Goal: Task Accomplishment & Management: Manage account settings

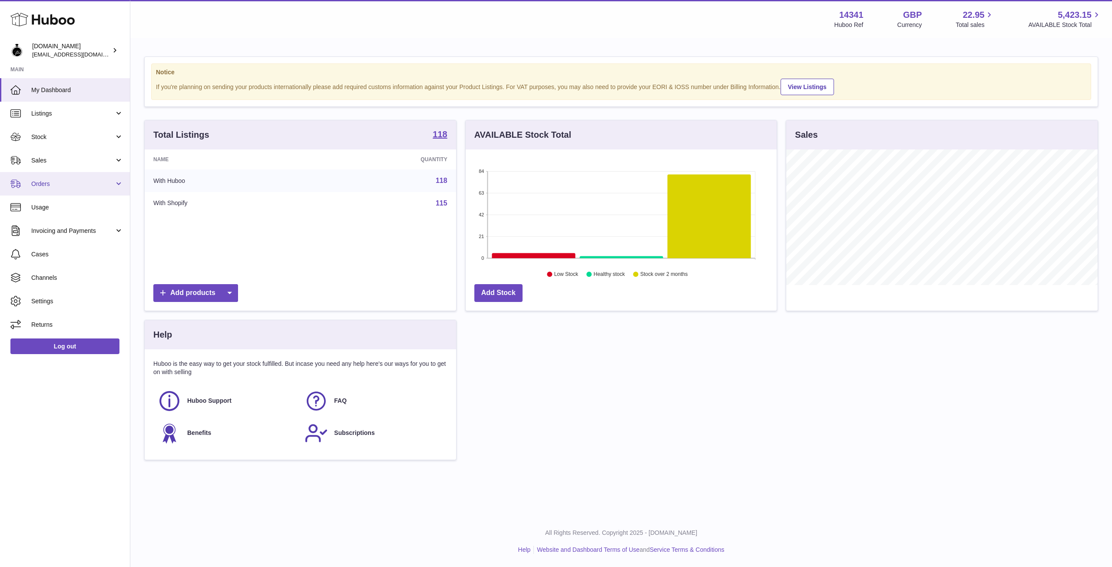
click at [49, 179] on link "Orders" at bounding box center [65, 183] width 130 height 23
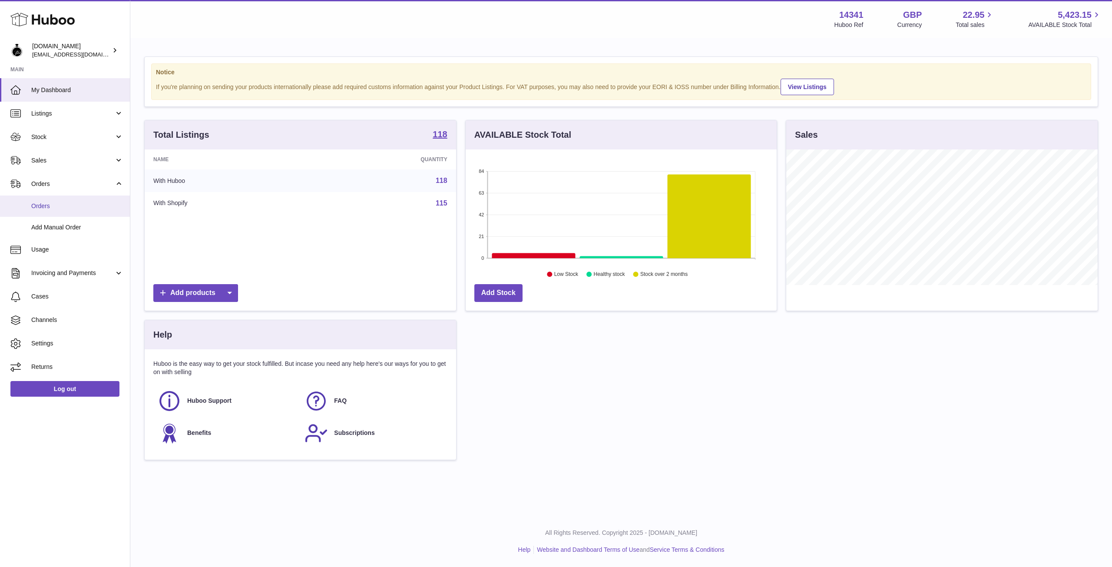
click at [44, 208] on span "Orders" at bounding box center [77, 206] width 92 height 8
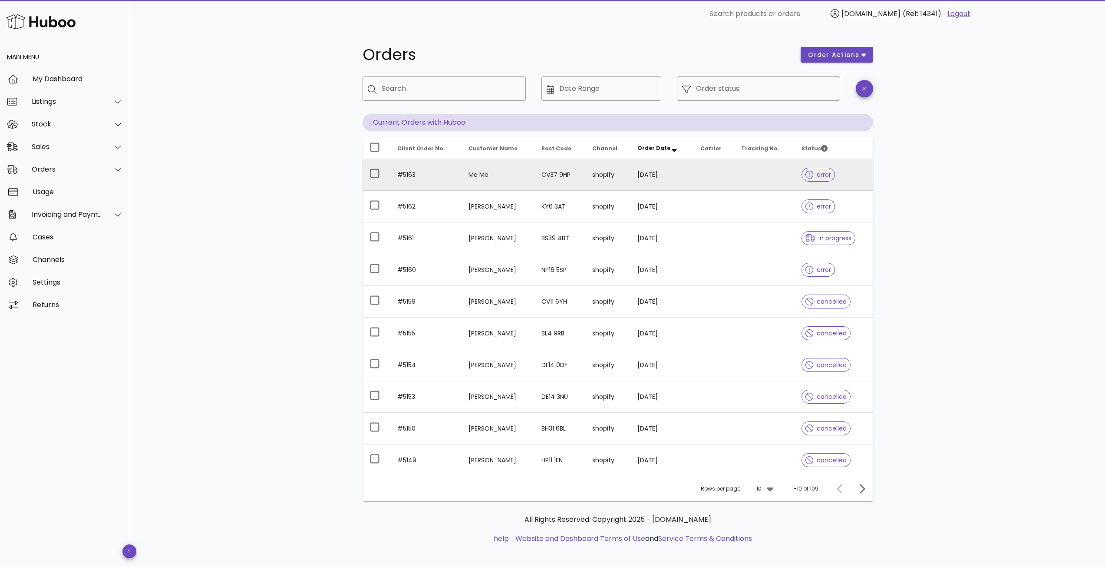
click at [716, 172] on td at bounding box center [713, 175] width 41 height 32
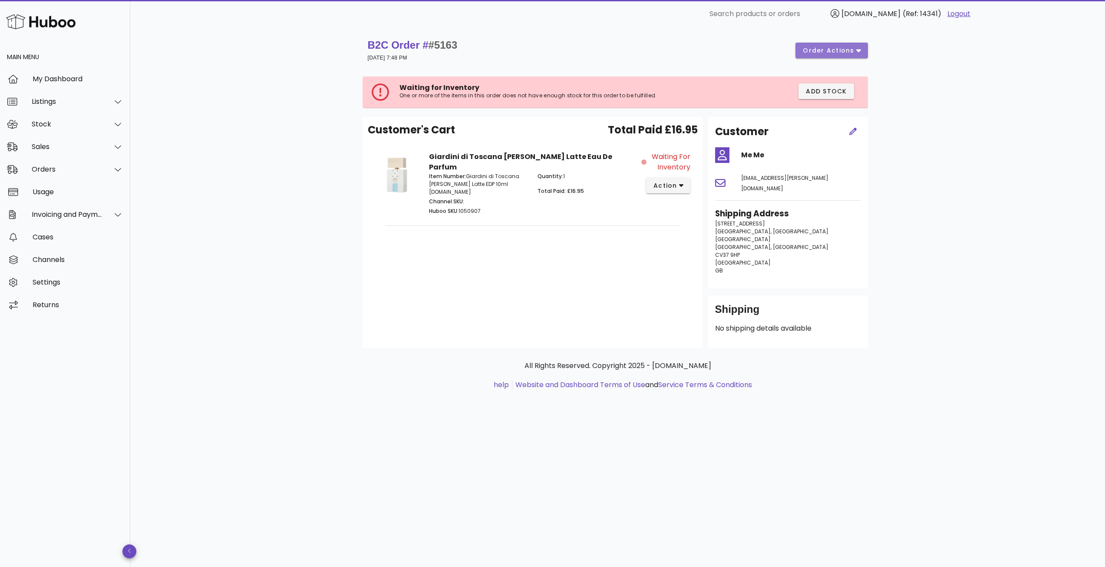
click at [853, 47] on span "order actions" at bounding box center [828, 50] width 52 height 9
click at [833, 102] on div "Cancel" at bounding box center [842, 102] width 75 height 23
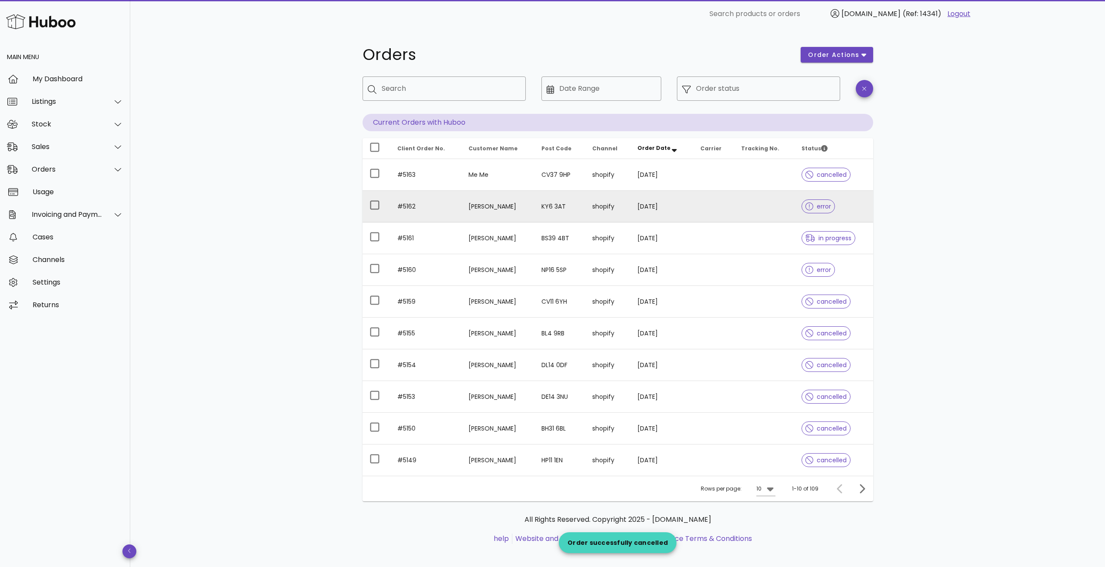
click at [719, 201] on td at bounding box center [713, 207] width 41 height 32
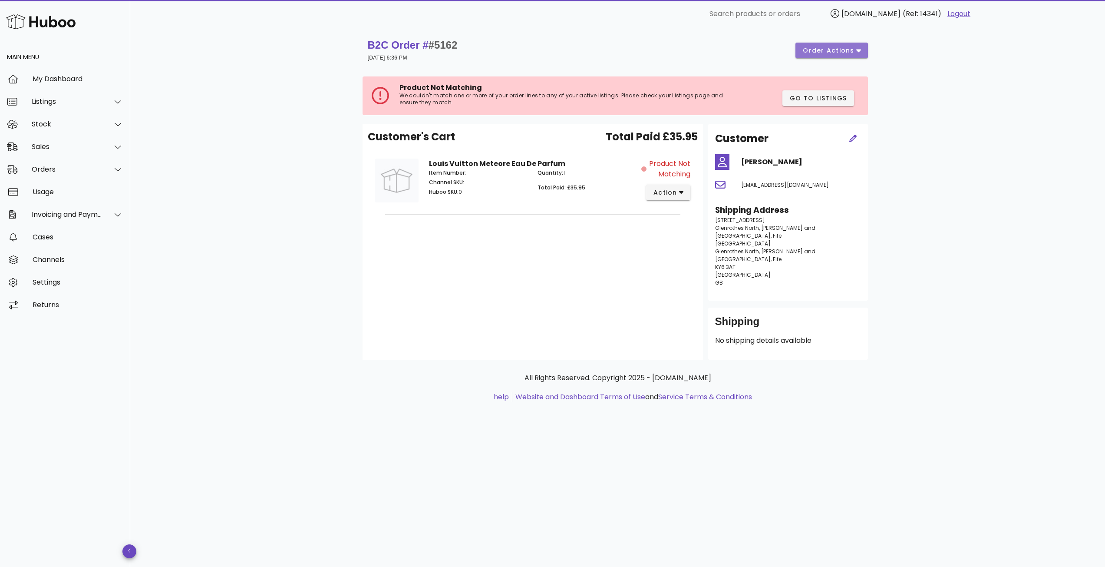
click at [850, 50] on span "order actions" at bounding box center [828, 50] width 52 height 9
click at [828, 102] on div "Cancel" at bounding box center [842, 102] width 75 height 23
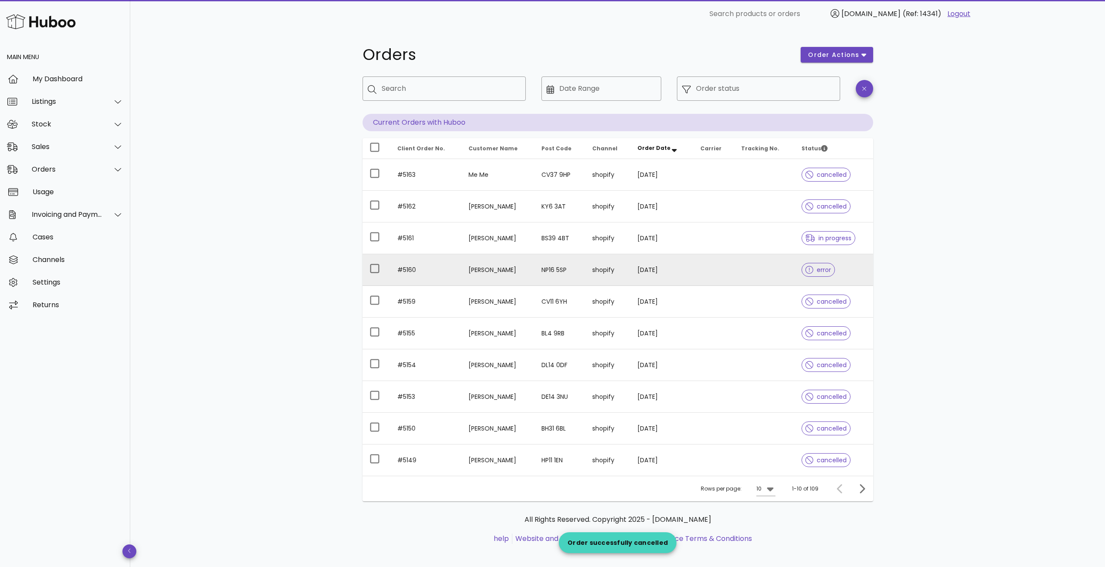
click at [733, 269] on td at bounding box center [713, 270] width 41 height 32
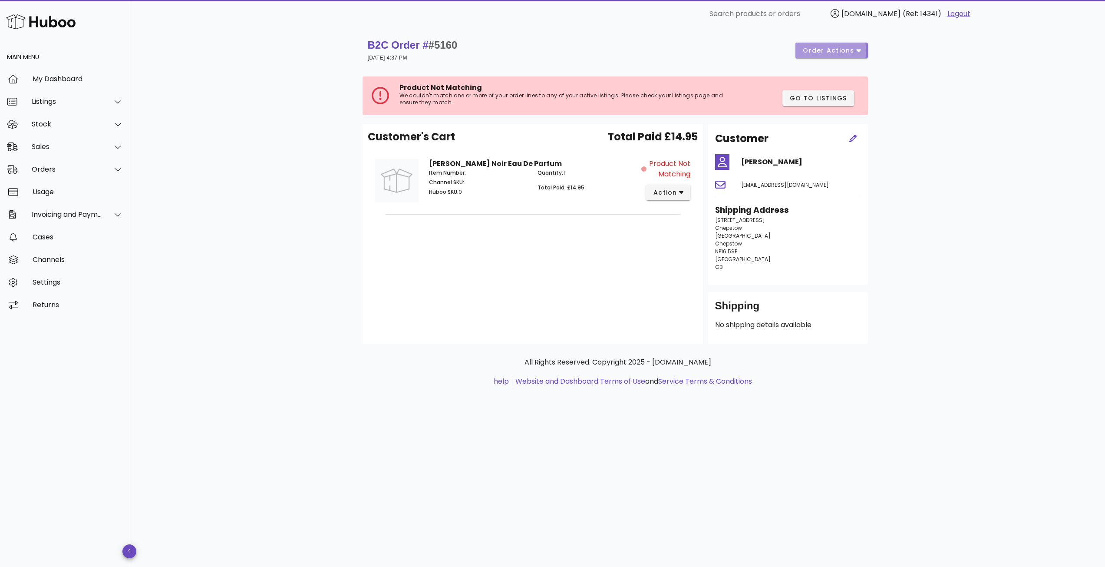
click at [858, 52] on icon "button" at bounding box center [858, 50] width 5 height 8
click at [851, 103] on div "Cancel" at bounding box center [854, 102] width 36 height 8
